Goal: Use online tool/utility: Utilize a website feature to perform a specific function

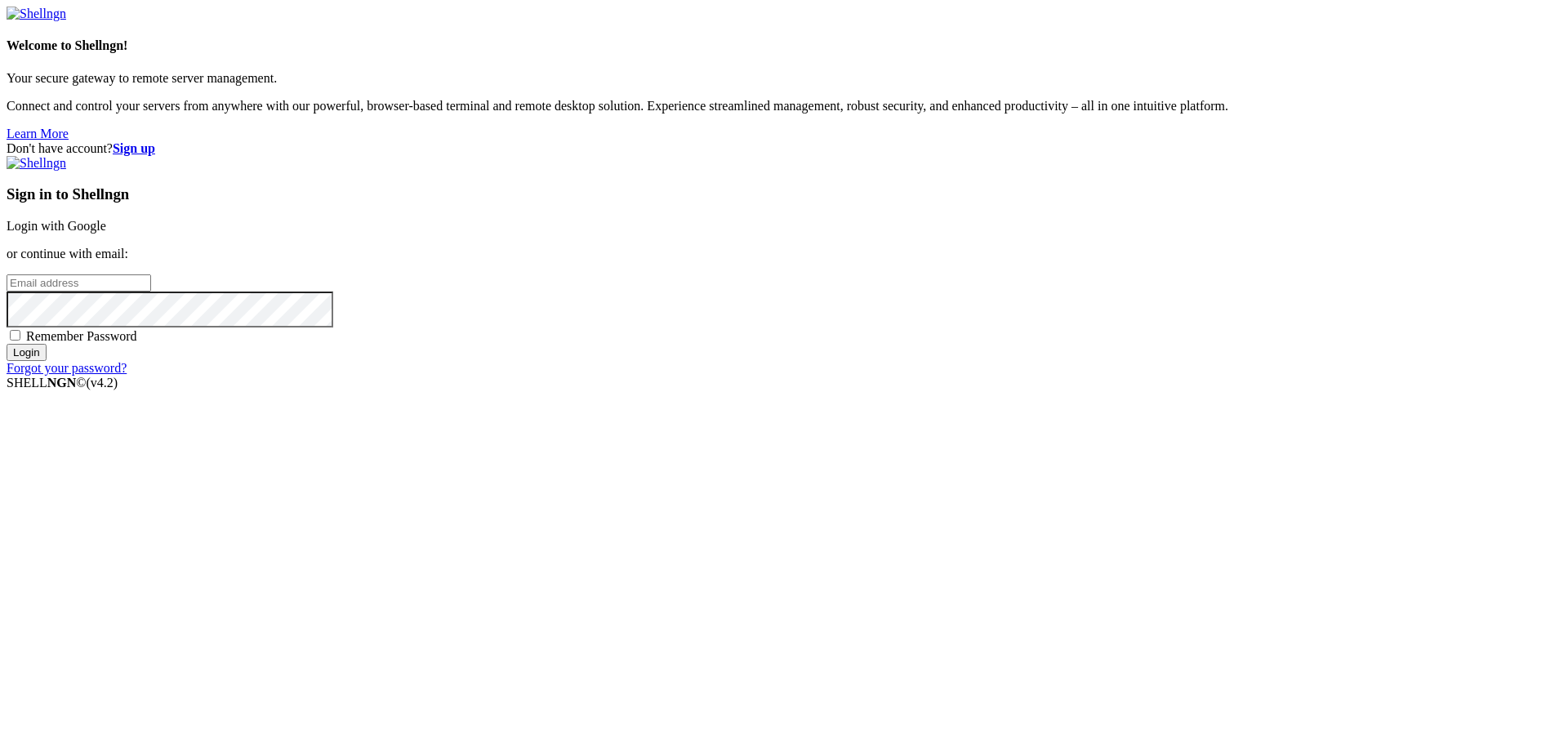
click at [106, 233] on link "Login with Google" at bounding box center [56, 226] width 100 height 13
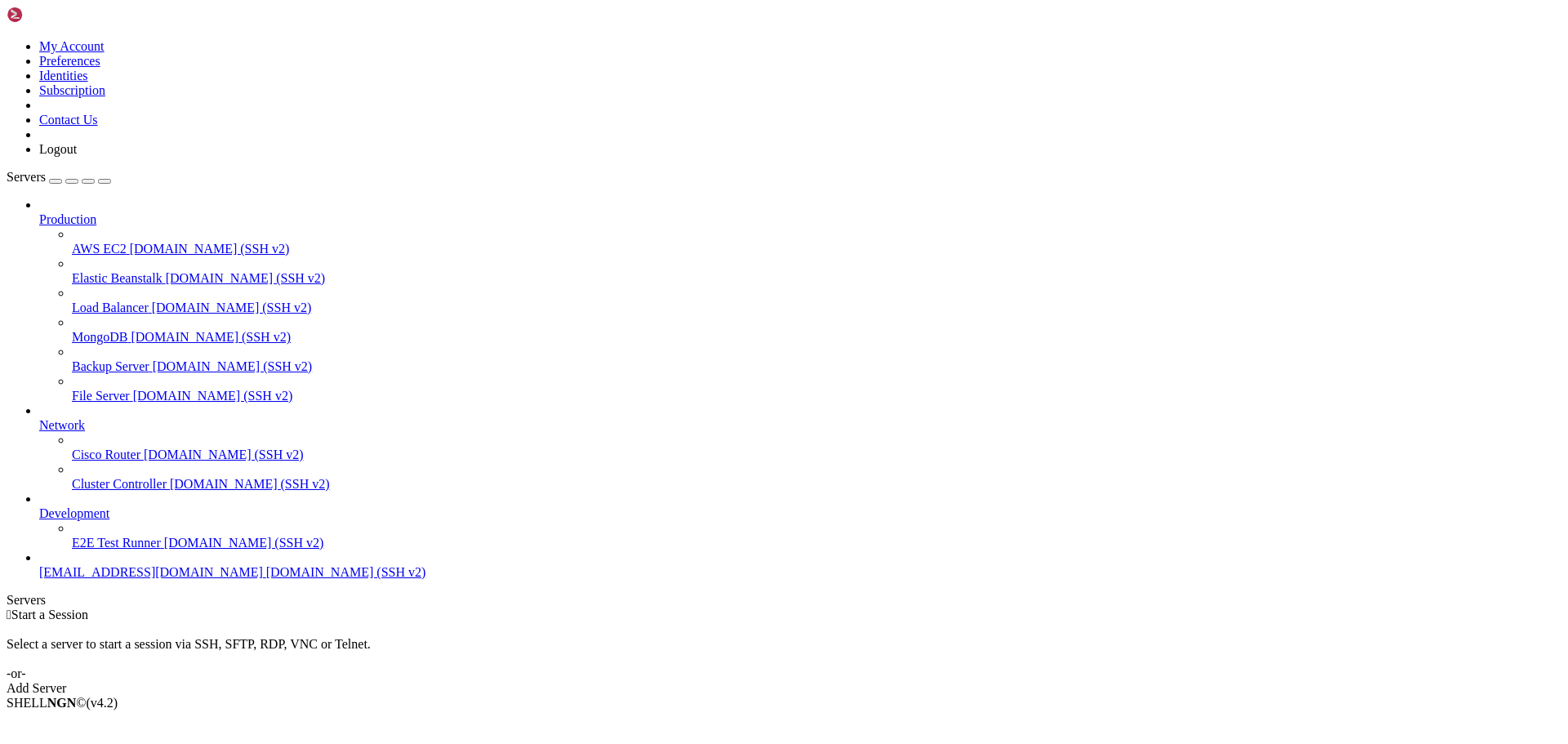
click at [143, 580] on link "[EMAIL_ADDRESS][DOMAIN_NAME] [DOMAIN_NAME] (SSH v2)" at bounding box center [801, 572] width 1522 height 14
click at [108, 579] on span "[EMAIL_ADDRESS][DOMAIN_NAME]" at bounding box center [151, 571] width 224 height 13
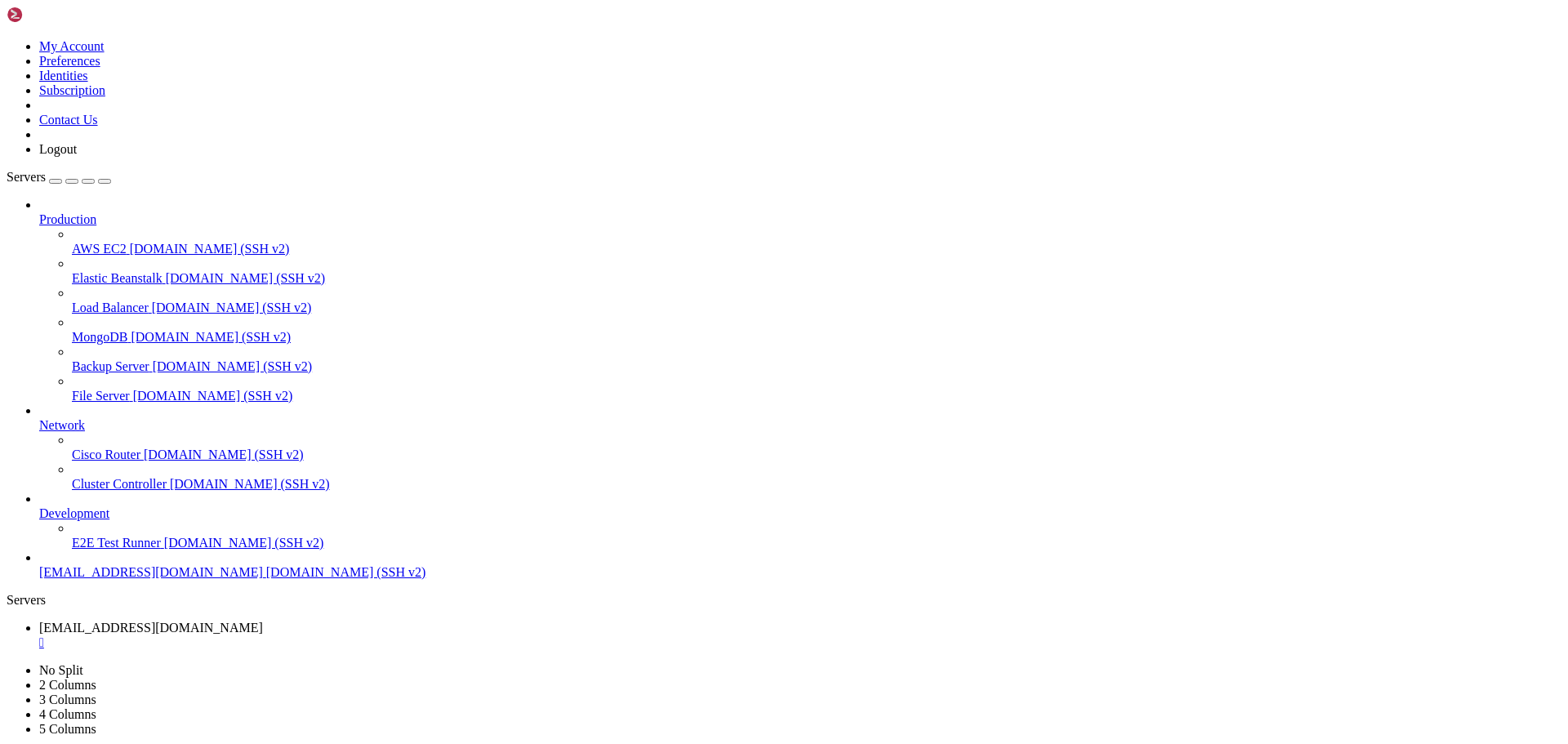
scroll to position [430, 0]
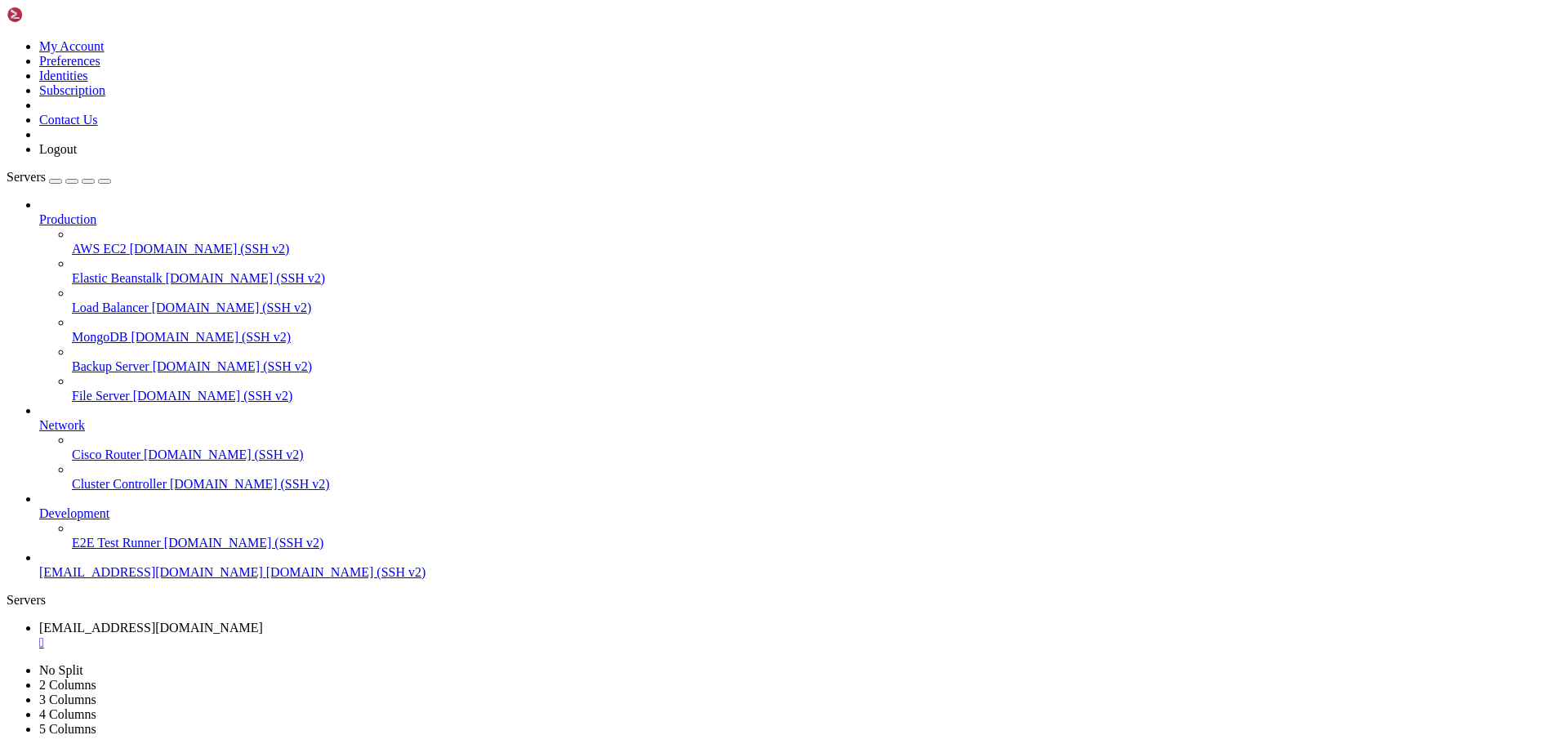
drag, startPoint x: 306, startPoint y: 1530, endPoint x: 49, endPoint y: 1528, distance: 257.0
drag, startPoint x: 11, startPoint y: 1523, endPoint x: 314, endPoint y: 1525, distance: 303.0
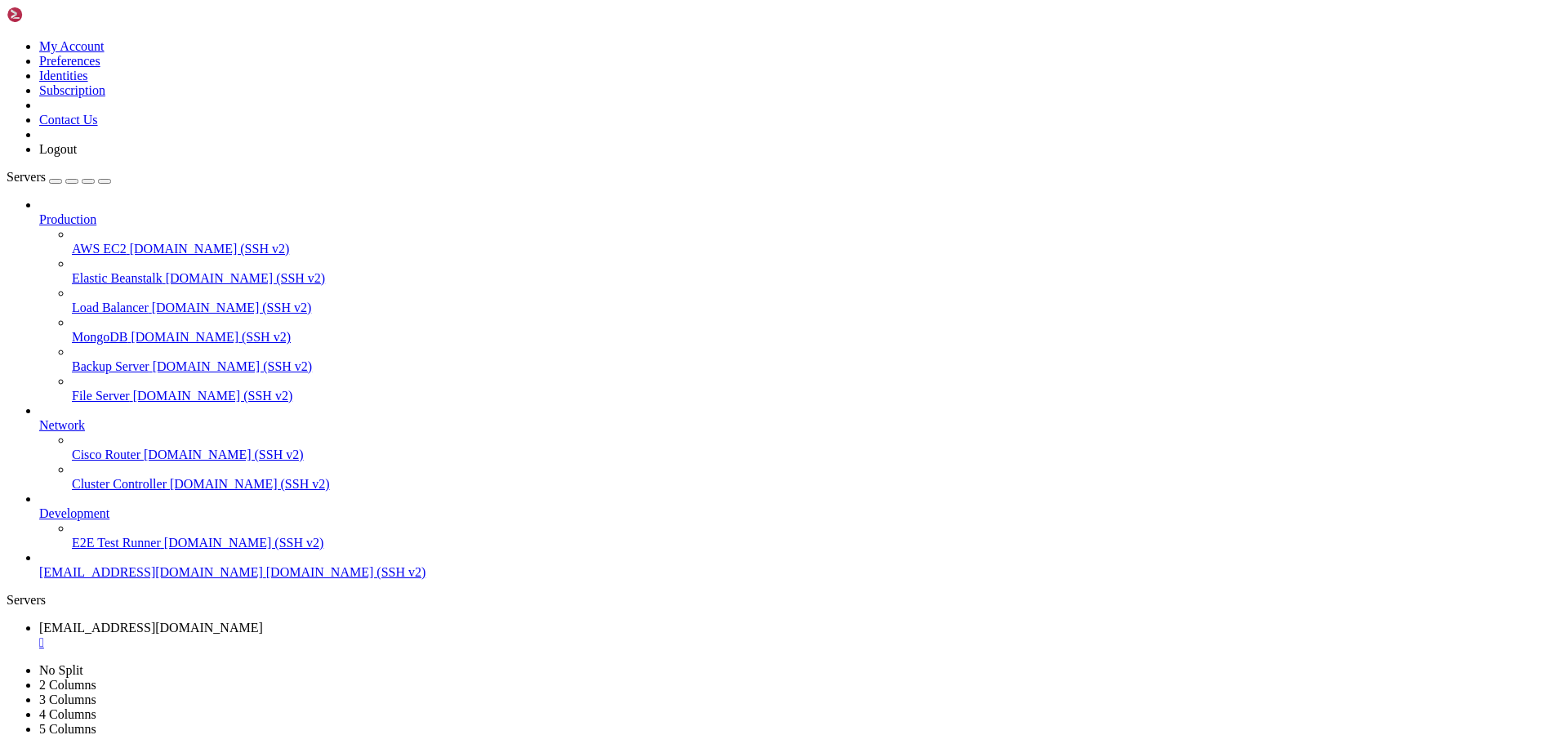
drag, startPoint x: 276, startPoint y: 1525, endPoint x: 15, endPoint y: 1525, distance: 261.0
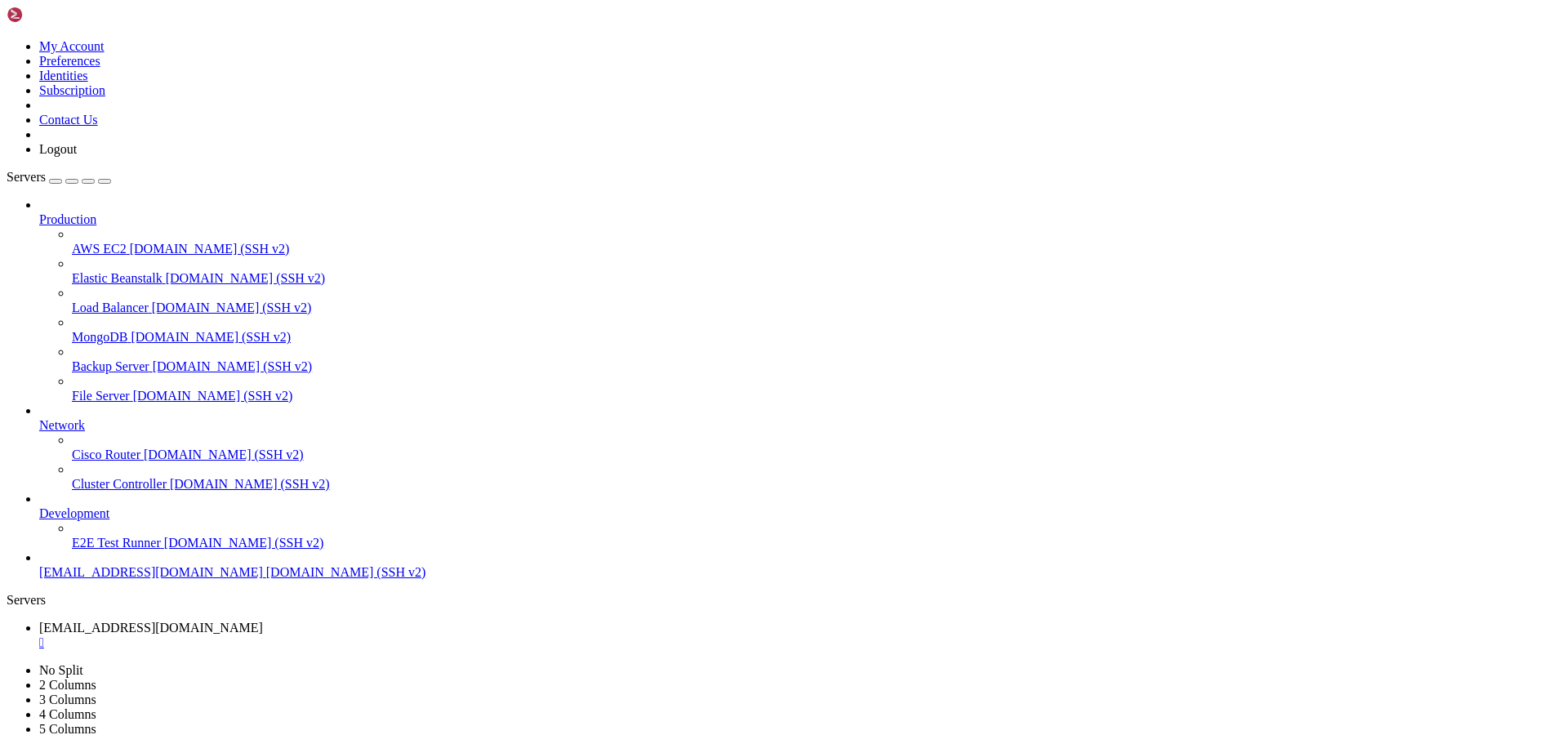
scroll to position [902, 0]
drag, startPoint x: 1017, startPoint y: 1492, endPoint x: 15, endPoint y: 1192, distance: 1045.9
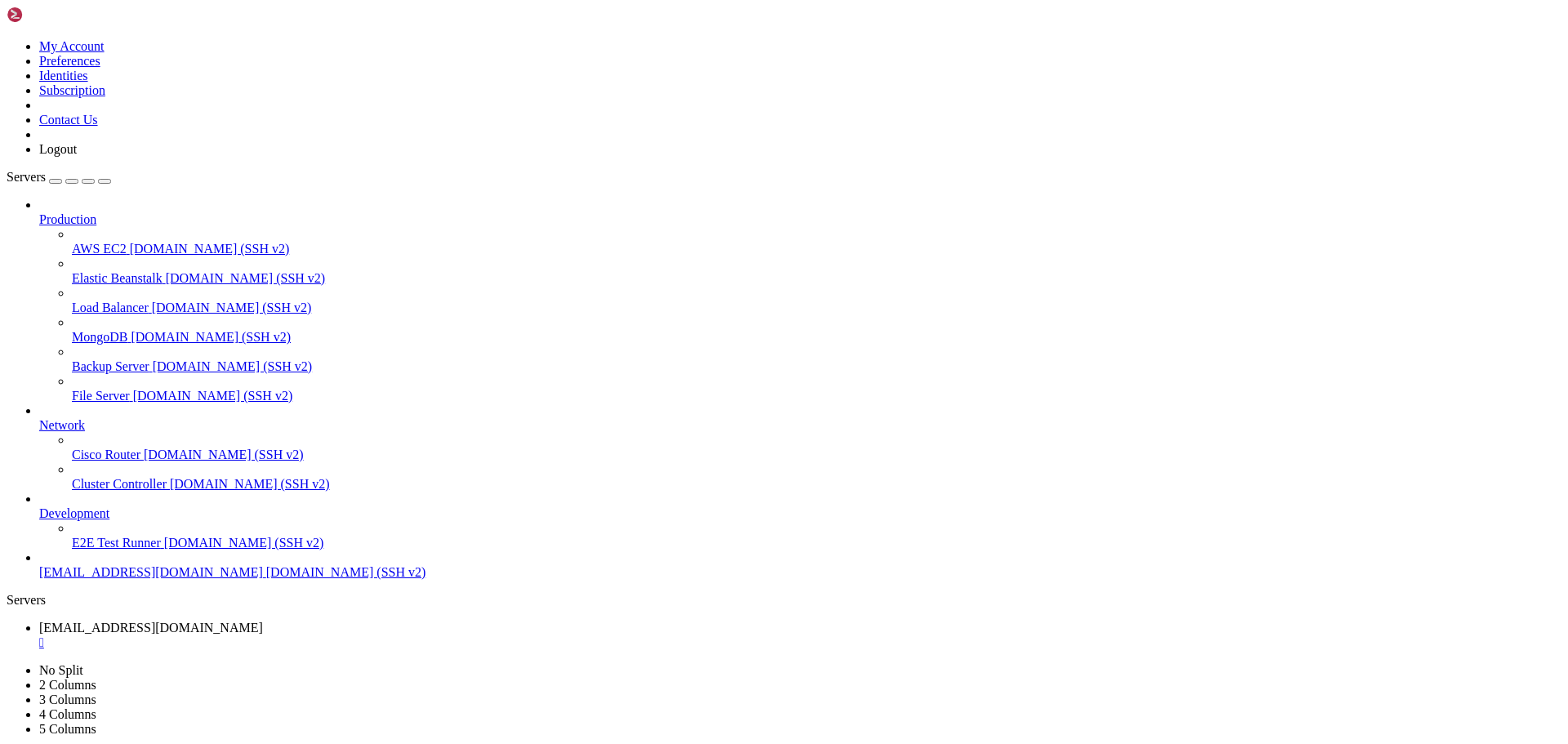
drag, startPoint x: 89, startPoint y: 1407, endPoint x: 347, endPoint y: 1416, distance: 258.2
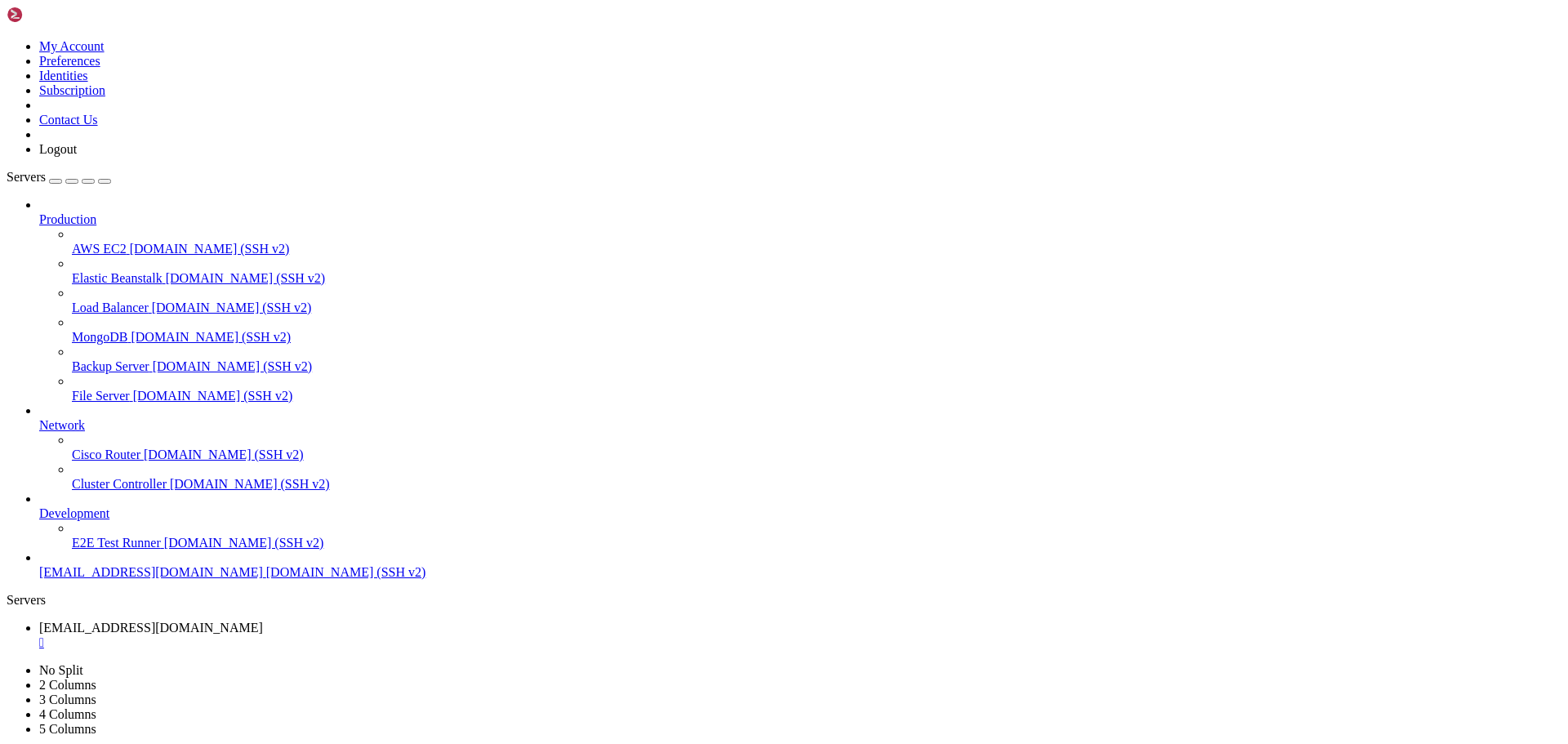
scroll to position [5150, 0]
drag, startPoint x: 451, startPoint y: 1537, endPoint x: 13, endPoint y: 1423, distance: 452.6
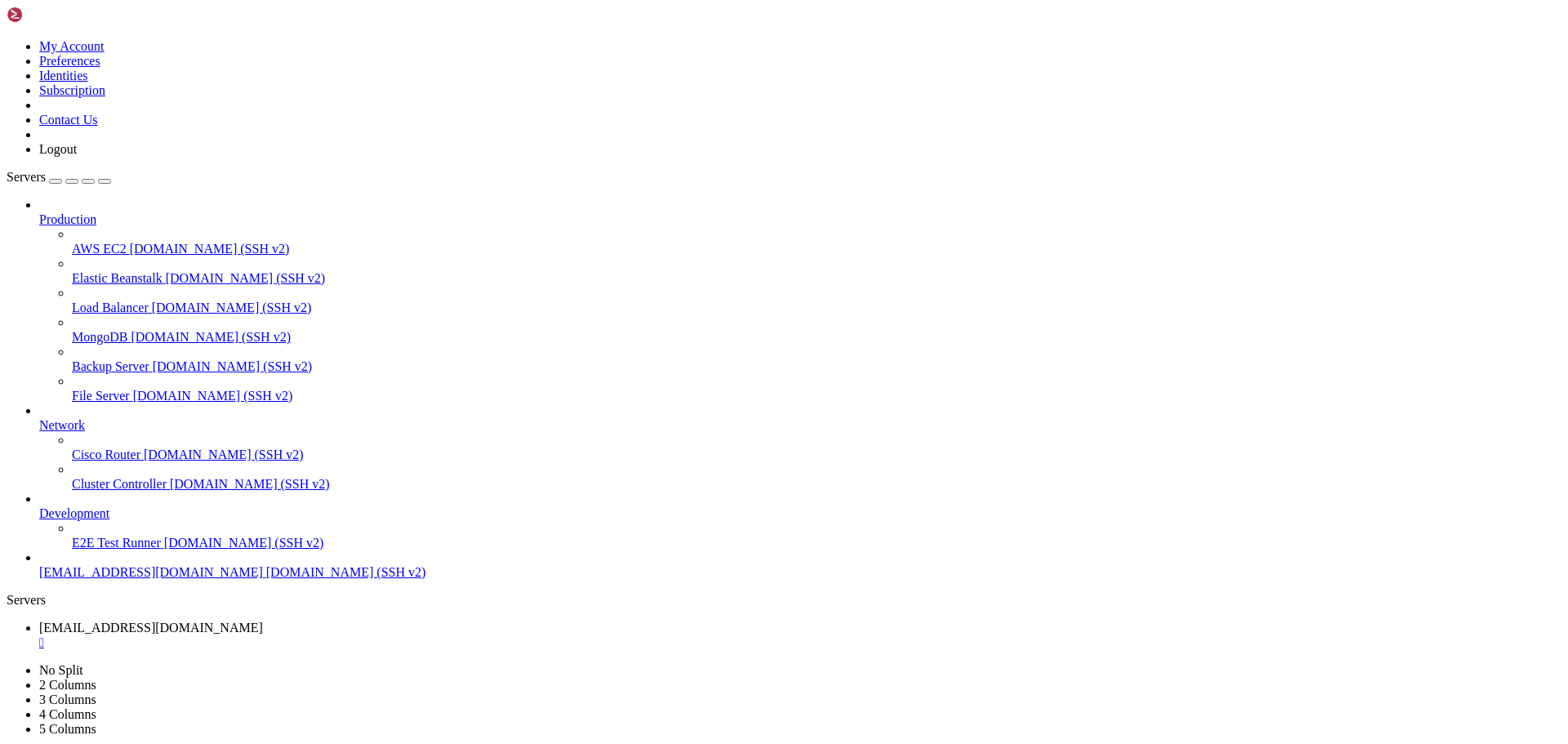
drag, startPoint x: 86, startPoint y: 1448, endPoint x: 445, endPoint y: 1492, distance: 361.7
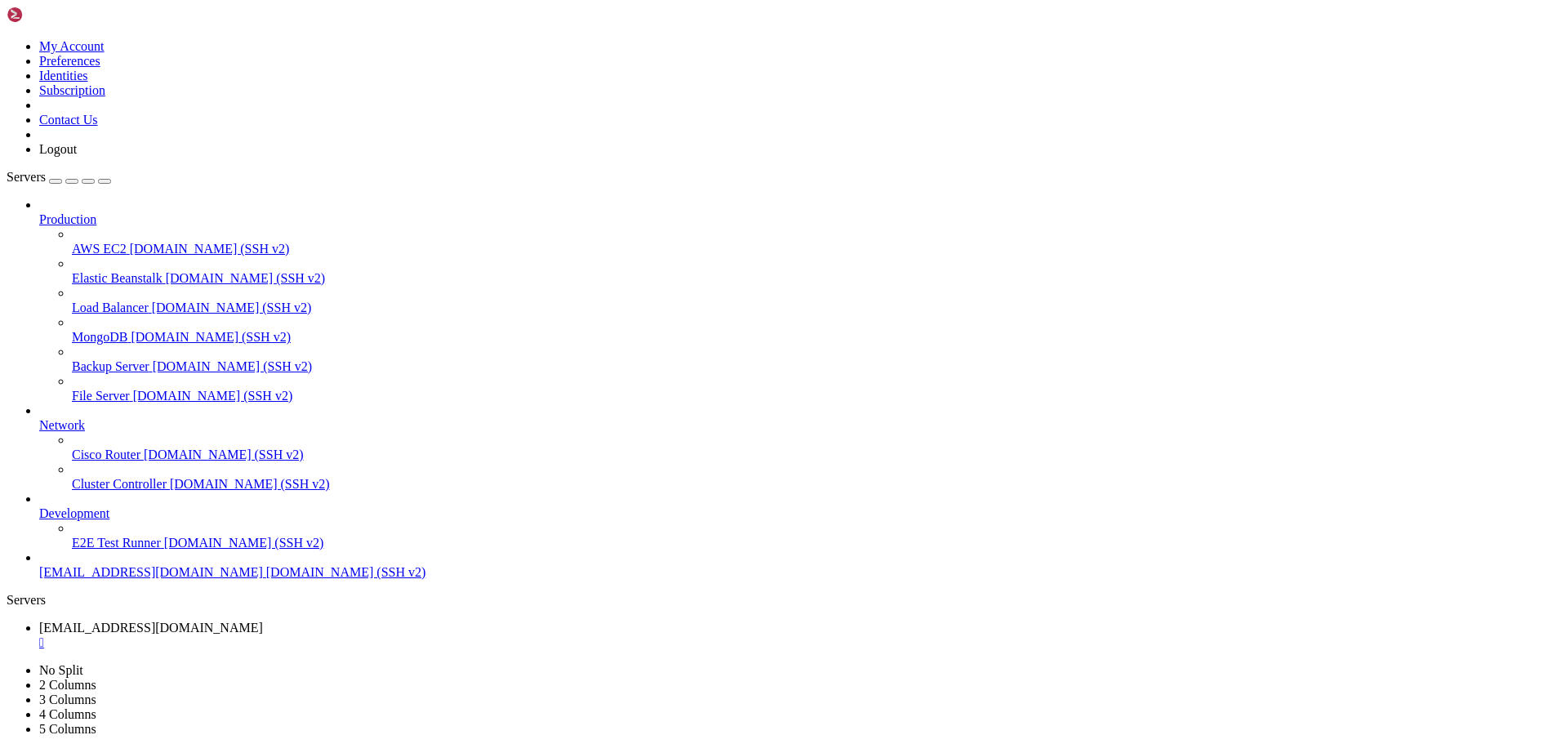
drag, startPoint x: 345, startPoint y: 1413, endPoint x: 13, endPoint y: 1313, distance: 346.7
copy div "Filesystem Size Used Avail Use% Mounted on udev 16G 4.0K 16G 1% /dev tmpfs 3.1G…"
